Goal: Task Accomplishment & Management: Manage account settings

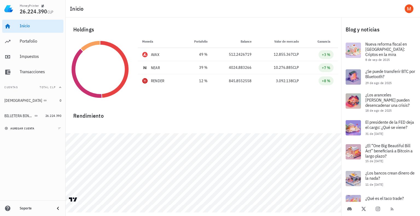
click at [25, 128] on span "agregar cuenta" at bounding box center [20, 129] width 29 height 4
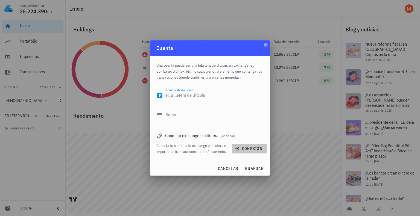
click at [248, 148] on span "conexión" at bounding box center [249, 148] width 26 height 5
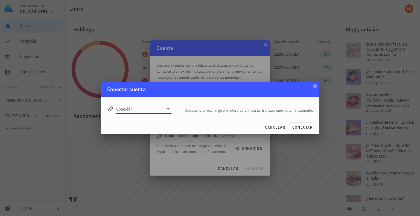
click at [169, 105] on div "Conexión" at bounding box center [143, 109] width 55 height 9
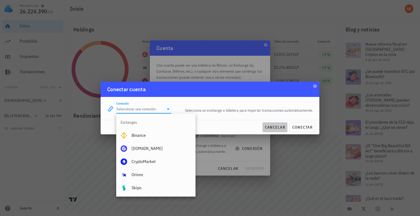
click at [265, 127] on span "cancelar" at bounding box center [275, 127] width 21 height 5
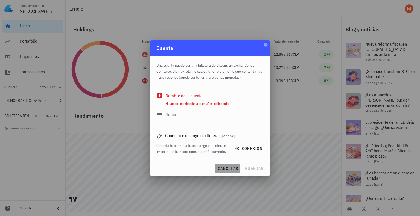
click at [231, 169] on span "cancelar" at bounding box center [228, 168] width 21 height 5
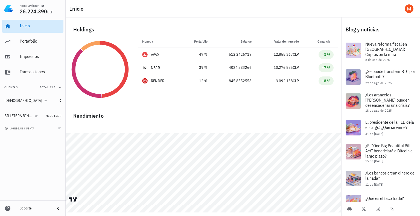
click at [36, 21] on div "Inicio" at bounding box center [41, 26] width 42 height 12
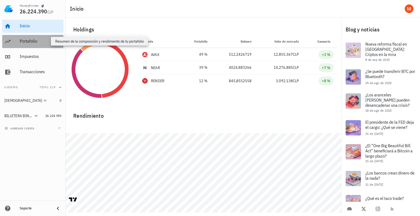
click at [35, 44] on div "Portafolio" at bounding box center [41, 41] width 42 height 5
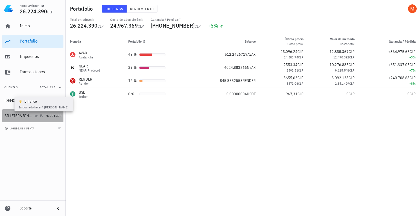
click at [35, 117] on icon at bounding box center [35, 115] width 3 height 3
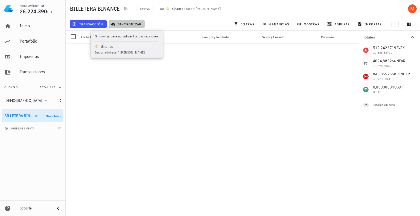
click at [122, 24] on span "sincronizar" at bounding box center [126, 24] width 29 height 4
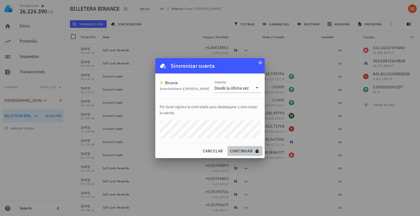
click at [237, 147] on button "continuar" at bounding box center [245, 151] width 35 height 10
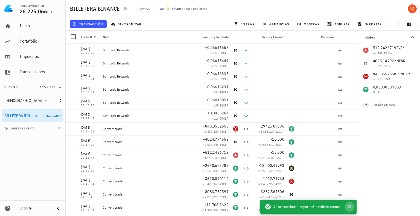
click at [351, 209] on icon "button" at bounding box center [350, 207] width 4 height 4
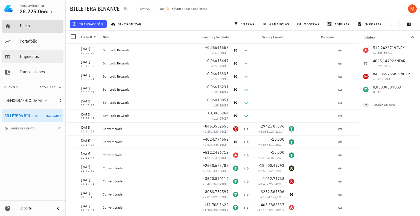
click at [35, 30] on div "Inicio" at bounding box center [41, 26] width 42 height 12
